Goal: Obtain resource: Obtain resource

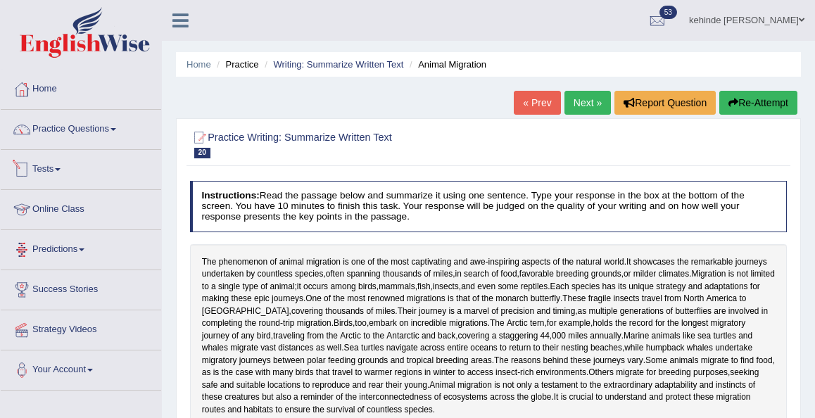
click at [43, 217] on link "Online Class" at bounding box center [81, 207] width 160 height 35
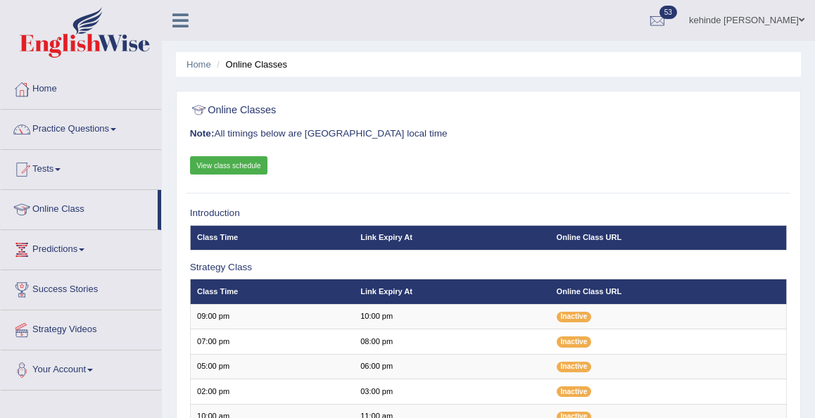
click at [236, 167] on link "View class schedule" at bounding box center [229, 165] width 78 height 18
